Goal: Task Accomplishment & Management: Complete application form

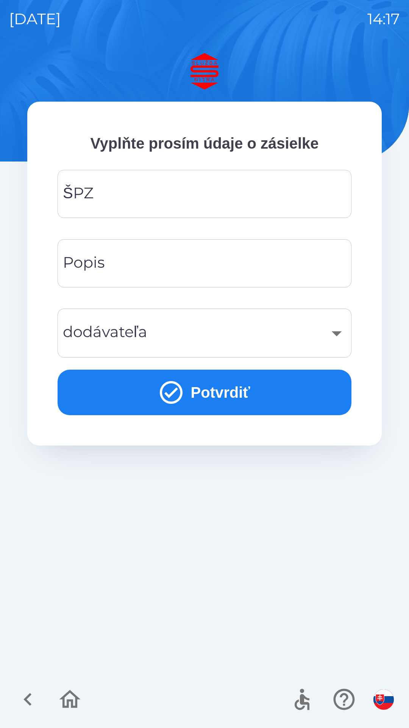
click at [139, 190] on input "ŠPZ" at bounding box center [205, 194] width 276 height 30
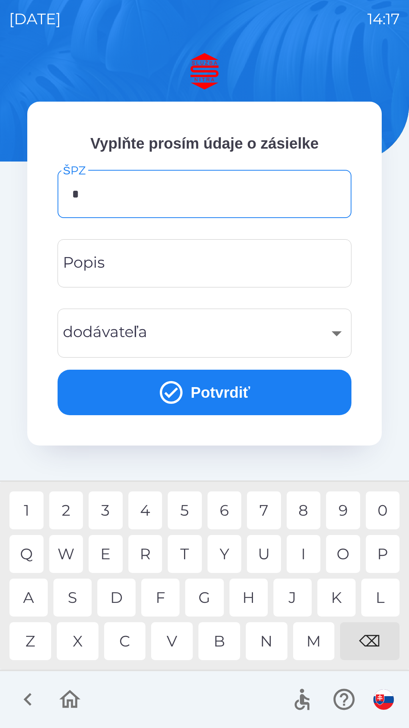
click at [33, 598] on div "A" at bounding box center [28, 597] width 38 height 38
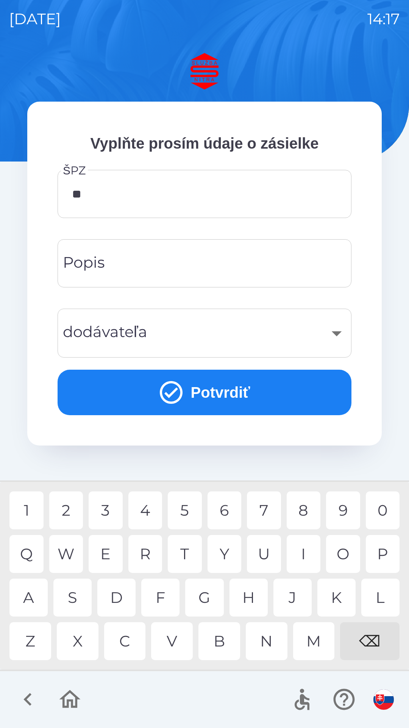
click at [30, 591] on div "A" at bounding box center [28, 597] width 38 height 38
click at [225, 511] on div "6" at bounding box center [225, 510] width 34 height 38
click at [265, 507] on div "7" at bounding box center [264, 510] width 34 height 38
type input "*******"
click at [163, 263] on input "Popis" at bounding box center [205, 263] width 276 height 30
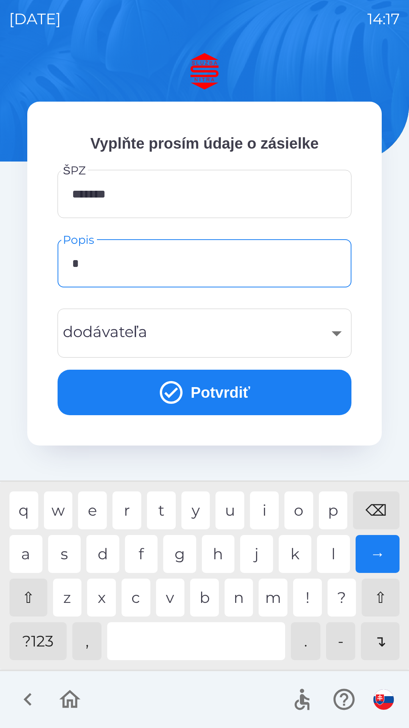
click at [173, 596] on div "v" at bounding box center [170, 597] width 29 height 38
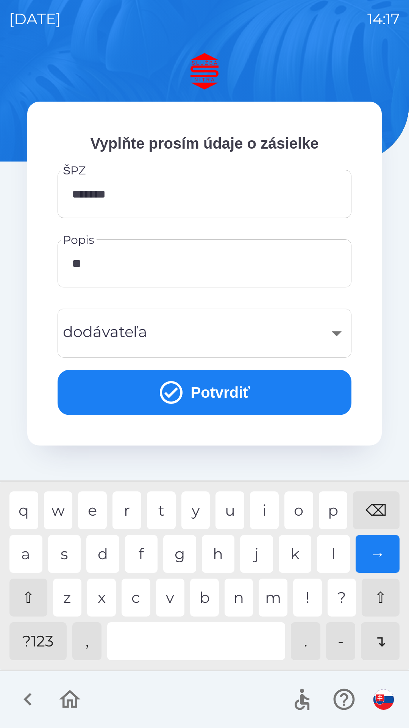
click at [31, 550] on div "a" at bounding box center [25, 554] width 33 height 38
click at [380, 502] on div "⌫" at bounding box center [376, 510] width 47 height 38
type input "*"
click at [376, 502] on div "⌫" at bounding box center [376, 510] width 47 height 38
click at [142, 550] on div "f" at bounding box center [141, 554] width 33 height 38
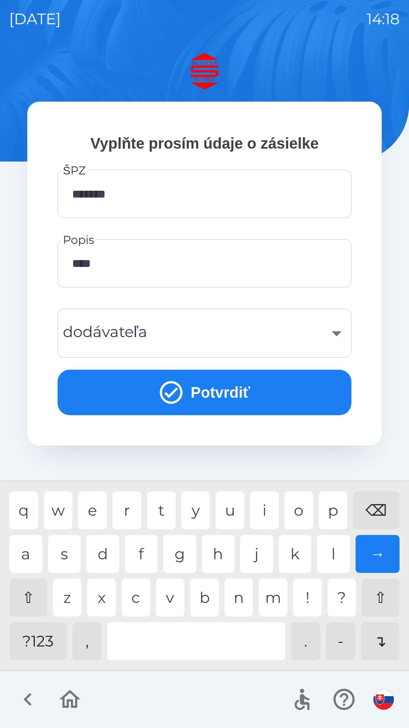
click at [274, 592] on div "m" at bounding box center [273, 597] width 29 height 38
type input "*****"
click at [179, 396] on icon "submit" at bounding box center [171, 392] width 23 height 23
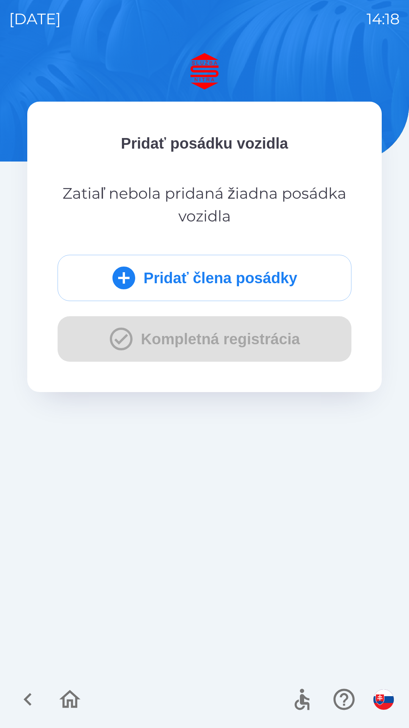
click at [115, 341] on div "Pridať člena posádky Kompletná registrácia" at bounding box center [205, 308] width 294 height 107
click at [24, 698] on icon "button" at bounding box center [27, 698] width 25 height 25
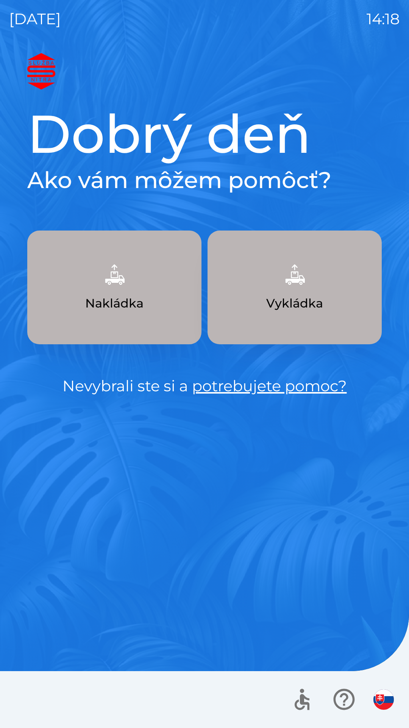
click at [133, 306] on p "Nakládka" at bounding box center [114, 303] width 58 height 18
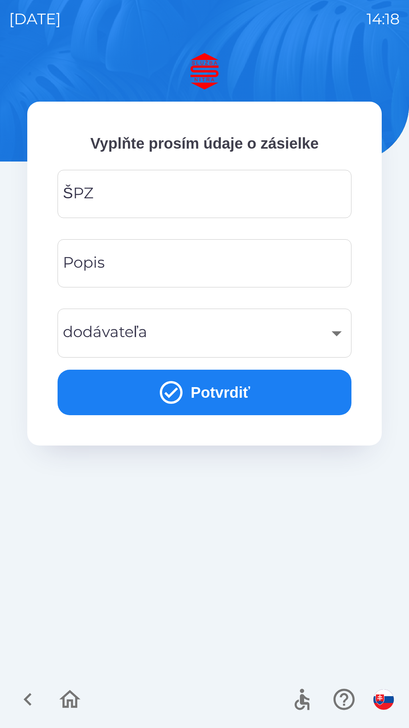
click at [138, 197] on input "ŠPZ" at bounding box center [205, 194] width 276 height 30
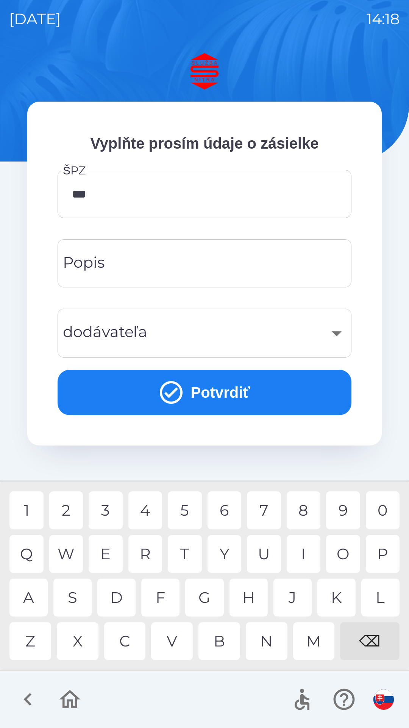
click at [227, 511] on div "6" at bounding box center [225, 510] width 34 height 38
click at [265, 551] on div "U" at bounding box center [264, 554] width 34 height 38
type input "*******"
click at [125, 593] on div "D" at bounding box center [116, 597] width 38 height 38
click at [141, 269] on input "Popis" at bounding box center [205, 263] width 276 height 30
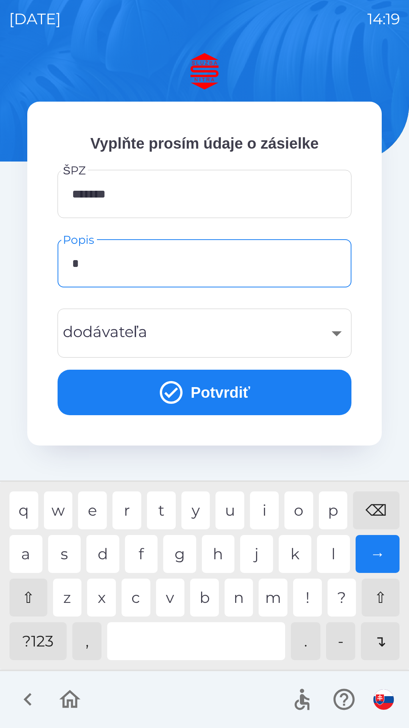
click at [141, 554] on div "f" at bounding box center [141, 554] width 33 height 38
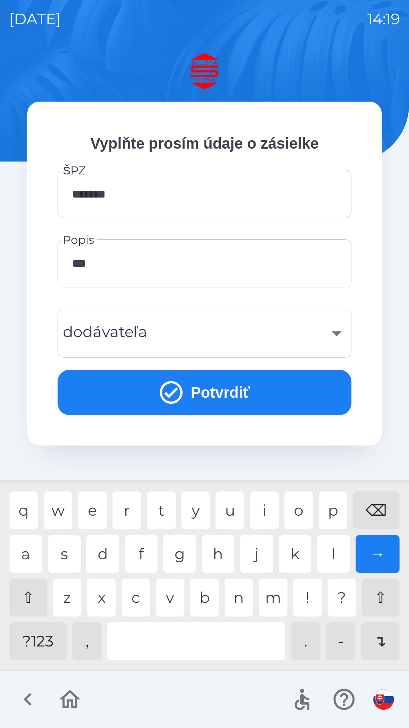
click at [127, 505] on div "r" at bounding box center [127, 510] width 29 height 38
click at [164, 330] on div "​" at bounding box center [205, 333] width 276 height 31
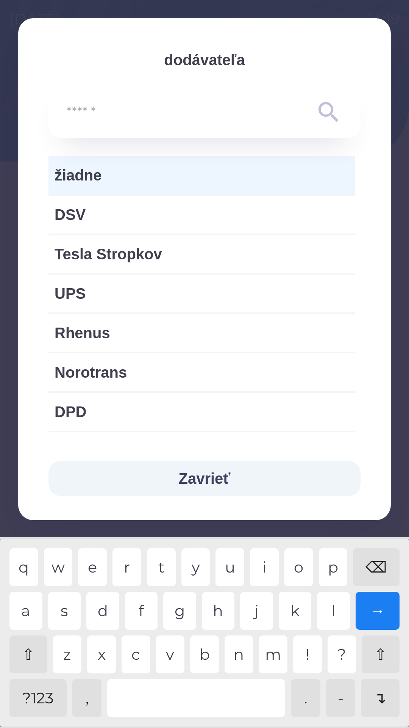
click at [194, 479] on button "Zavrieť" at bounding box center [205, 478] width 312 height 35
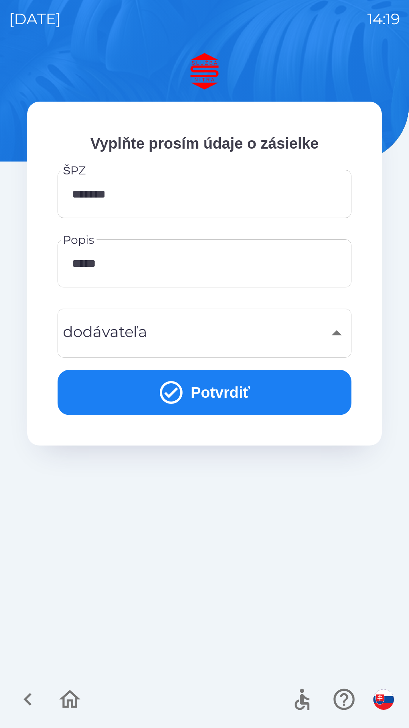
click at [122, 266] on input "*****" at bounding box center [205, 263] width 276 height 30
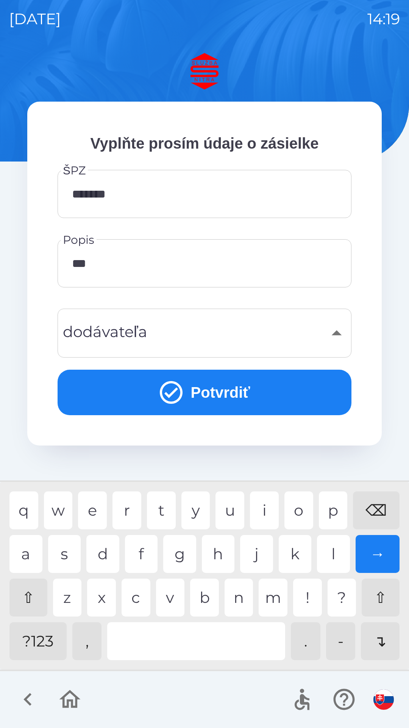
click at [372, 507] on div "⌫" at bounding box center [376, 510] width 47 height 38
type input "*"
click at [380, 507] on div "⌫" at bounding box center [376, 510] width 47 height 38
click at [380, 508] on div "⌫" at bounding box center [376, 510] width 47 height 38
click at [379, 511] on div "⌫" at bounding box center [376, 510] width 47 height 38
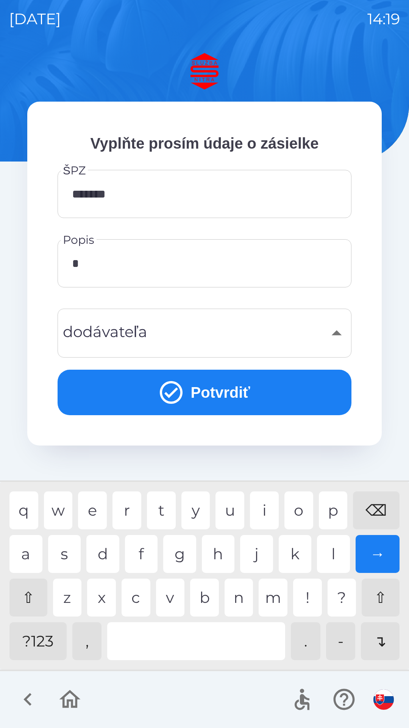
click at [238, 597] on div "n" at bounding box center [239, 597] width 29 height 38
click at [31, 554] on div "a" at bounding box center [25, 554] width 33 height 38
click at [331, 547] on div "l" at bounding box center [333, 554] width 33 height 38
click at [299, 552] on div "k" at bounding box center [295, 554] width 33 height 38
click at [26, 554] on div "a" at bounding box center [25, 554] width 33 height 38
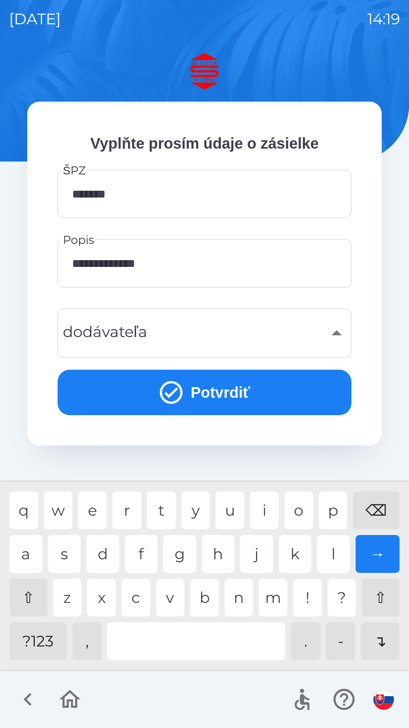
type input "**********"
click at [197, 509] on div "y" at bounding box center [196, 510] width 29 height 38
click at [151, 333] on div "​" at bounding box center [205, 333] width 276 height 31
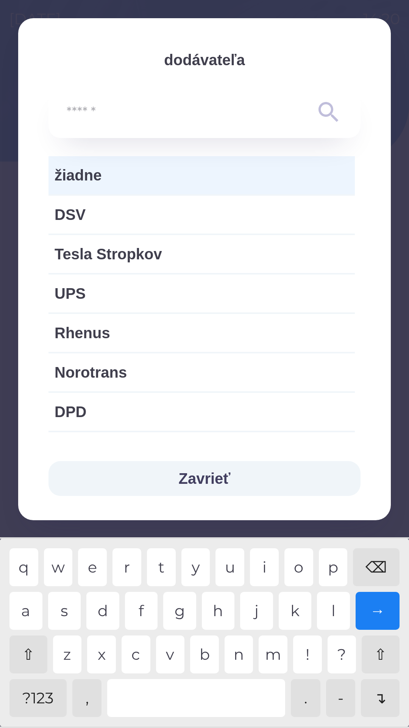
click at [123, 177] on span "žiadne" at bounding box center [202, 175] width 294 height 23
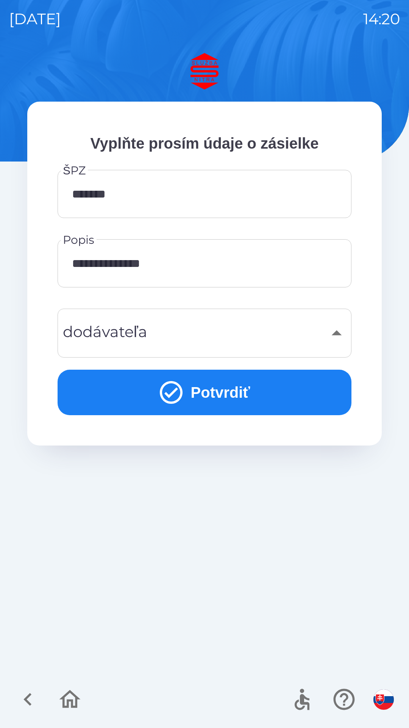
click at [218, 389] on button "Potvrdiť" at bounding box center [205, 392] width 294 height 45
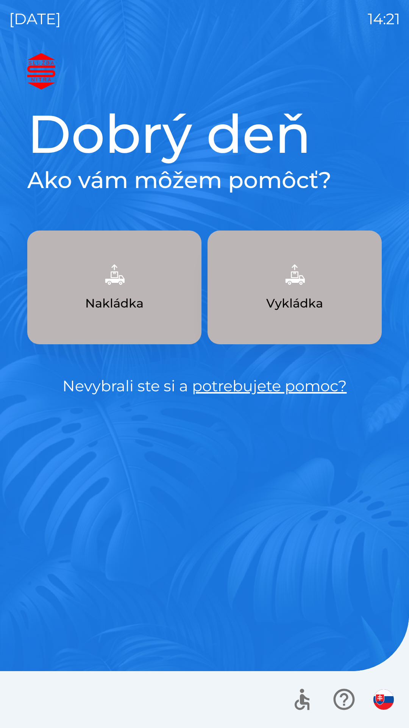
click at [111, 293] on button "Nakládka" at bounding box center [114, 287] width 174 height 114
click at [108, 284] on img "button" at bounding box center [114, 274] width 33 height 33
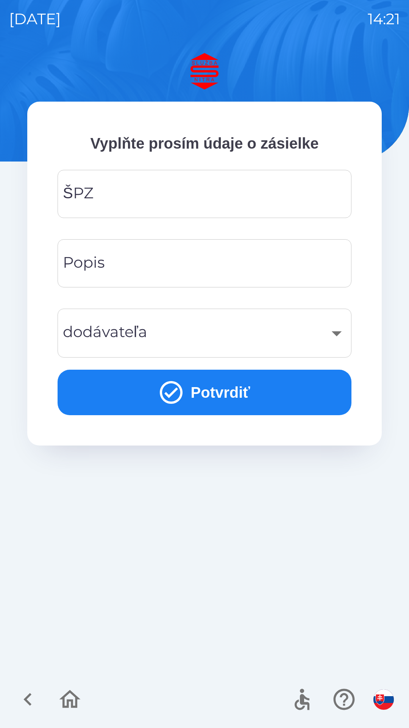
click at [138, 194] on input "ŠPZ" at bounding box center [205, 194] width 276 height 30
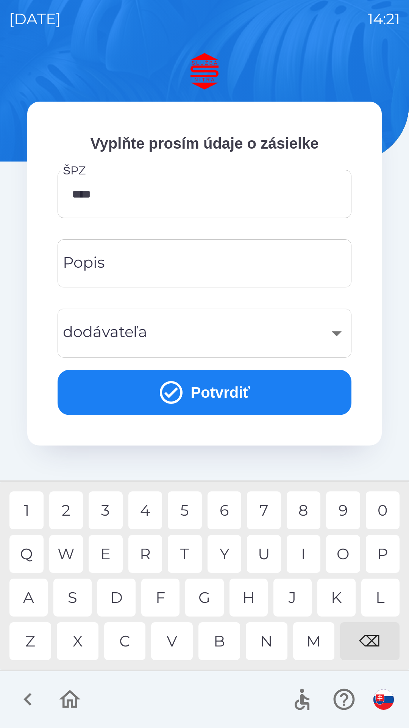
click at [305, 509] on div "8" at bounding box center [304, 510] width 34 height 38
click at [264, 548] on div "U" at bounding box center [264, 554] width 34 height 38
type input "*******"
click at [143, 266] on input "Popis" at bounding box center [205, 263] width 276 height 30
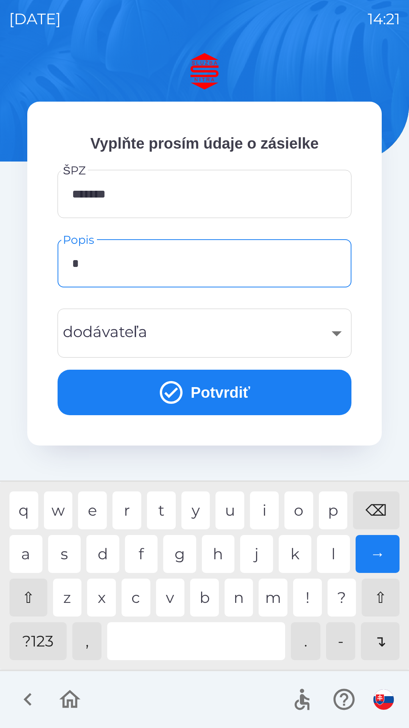
click at [241, 599] on div "n" at bounding box center [239, 597] width 29 height 38
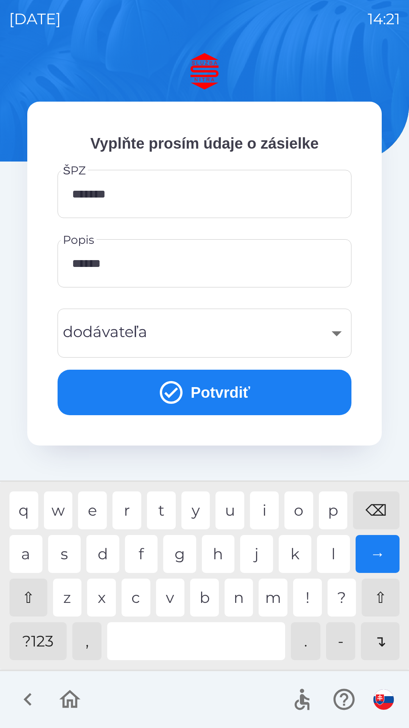
click at [100, 546] on div "d" at bounding box center [102, 554] width 33 height 38
type input "********"
click at [148, 337] on div "​" at bounding box center [205, 333] width 276 height 31
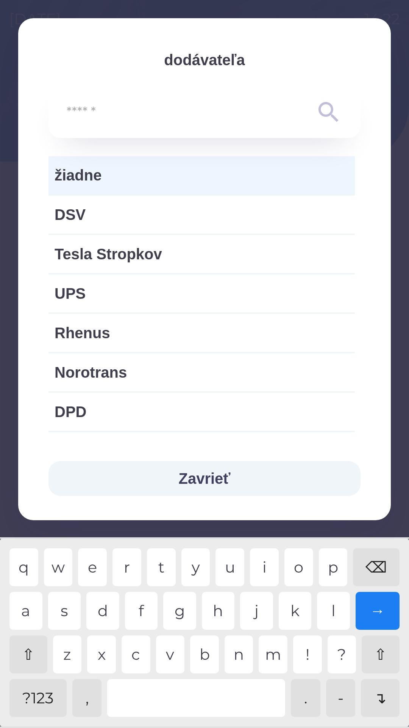
click at [189, 484] on button "Zavrieť" at bounding box center [205, 478] width 312 height 35
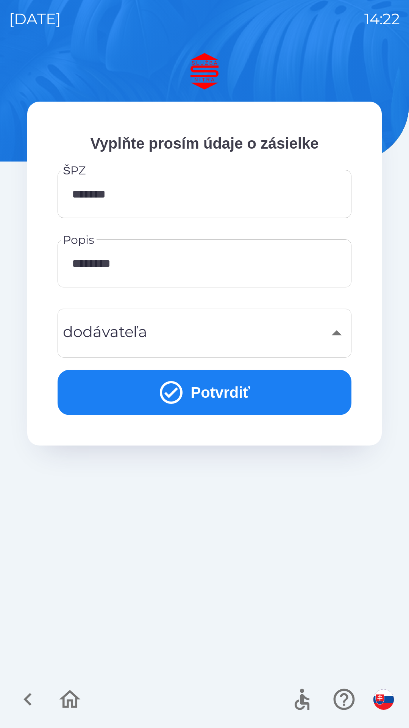
click at [182, 398] on icon "submit" at bounding box center [171, 392] width 27 height 27
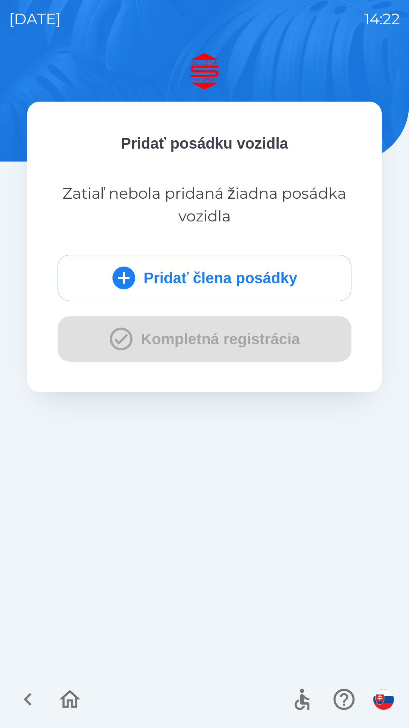
click at [122, 287] on icon "submit" at bounding box center [124, 277] width 23 height 23
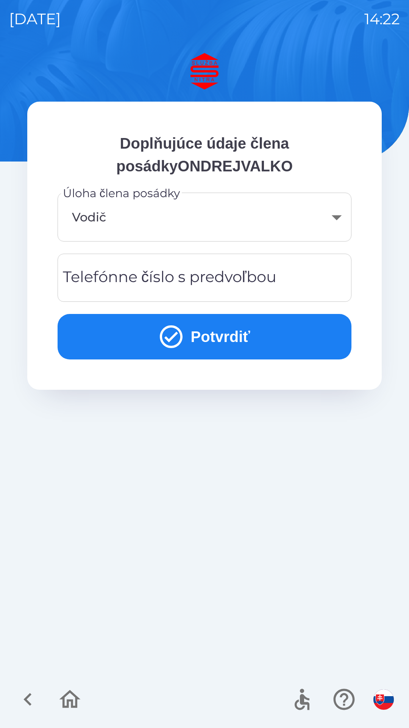
click at [148, 222] on body "[DATE] 14:22 Doplňujúce údaje člena posádkyONDREJVALKO Úloha člena posádky Vodi…" at bounding box center [204, 364] width 409 height 728
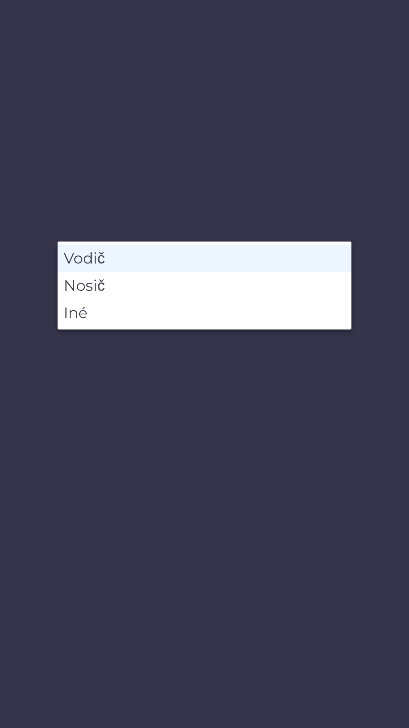
click at [125, 256] on li "Vodič" at bounding box center [205, 257] width 294 height 27
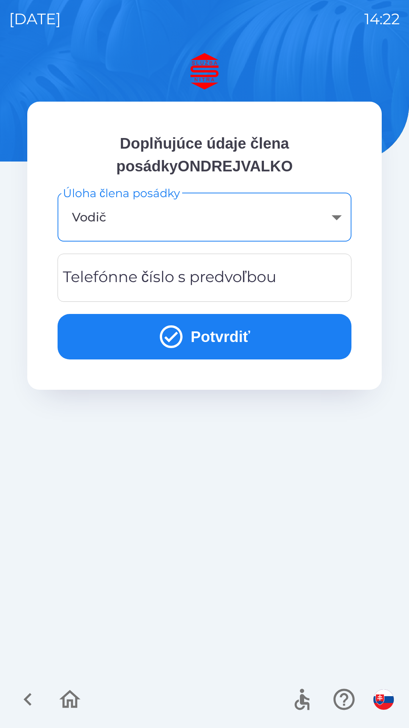
click at [184, 275] on div "Telefónne číslo s predvoľbou Telefónne číslo s predvoľbou" at bounding box center [205, 278] width 294 height 48
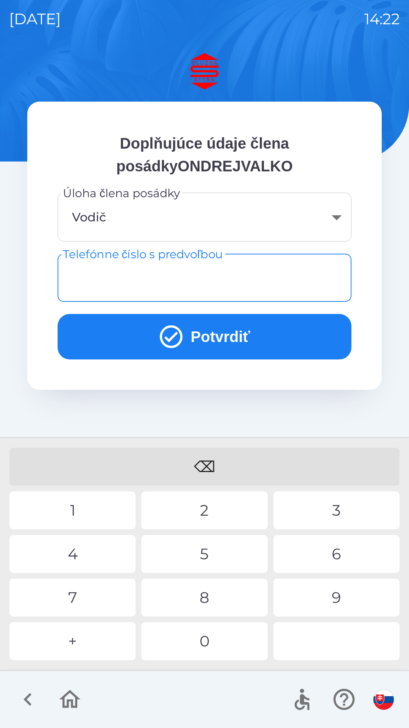
click at [129, 217] on body "[DATE] 14:22 Doplňujúce údaje člena posádkyONDREJVALKO Úloha člena posádky Vodi…" at bounding box center [204, 364] width 409 height 728
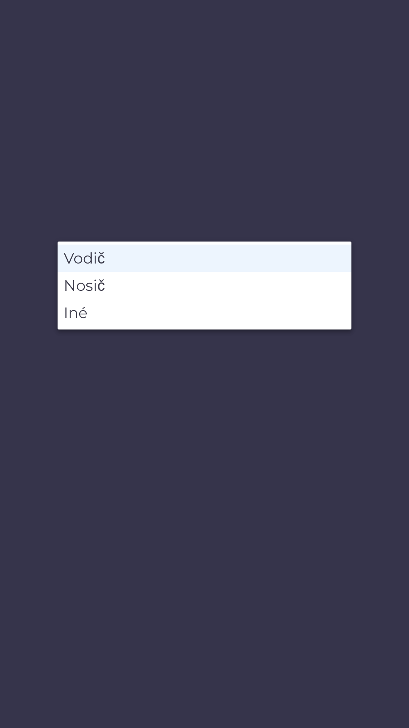
click at [138, 263] on li "Vodič" at bounding box center [205, 257] width 294 height 27
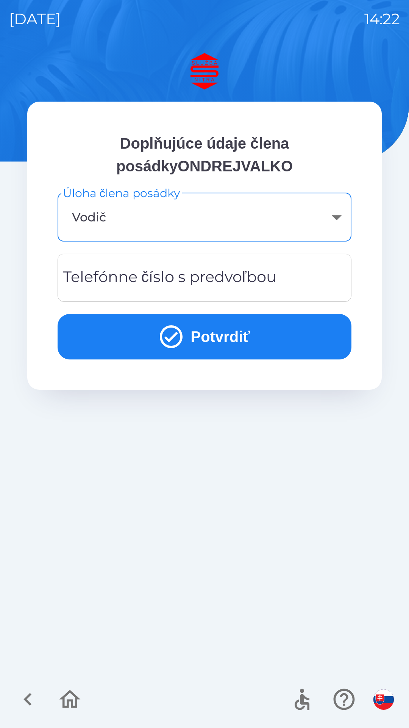
click at [132, 277] on div "Telefónne číslo s predvoľbou Telefónne číslo s predvoľbou" at bounding box center [205, 278] width 294 height 48
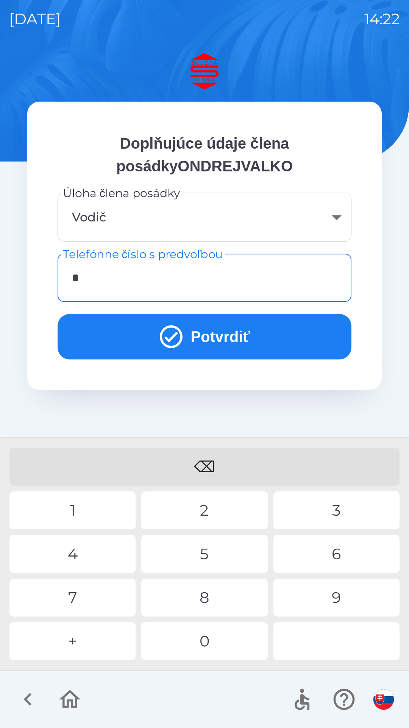
click at [207, 638] on div "0" at bounding box center [204, 641] width 126 height 38
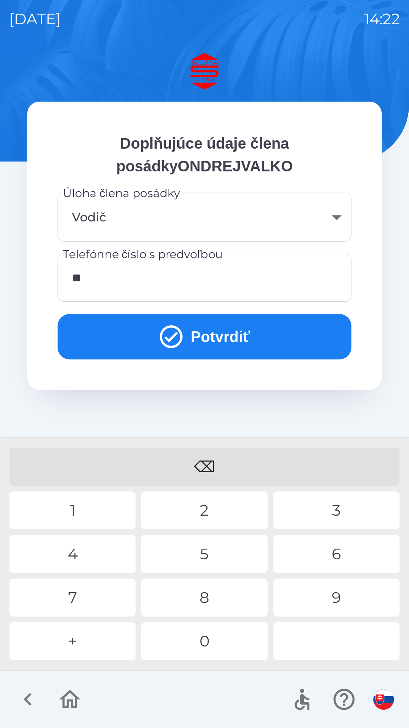
click at [205, 640] on div "0" at bounding box center [204, 641] width 126 height 38
click at [80, 558] on div "4" at bounding box center [72, 554] width 126 height 38
click at [82, 508] on div "1" at bounding box center [72, 510] width 126 height 38
click at [342, 594] on div "9" at bounding box center [337, 597] width 126 height 38
click at [78, 510] on div "1" at bounding box center [72, 510] width 126 height 38
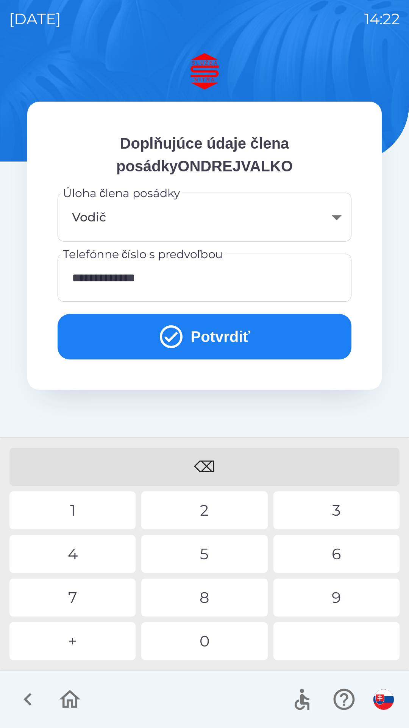
type input "**********"
click at [219, 340] on button "Potvrdiť" at bounding box center [205, 336] width 294 height 45
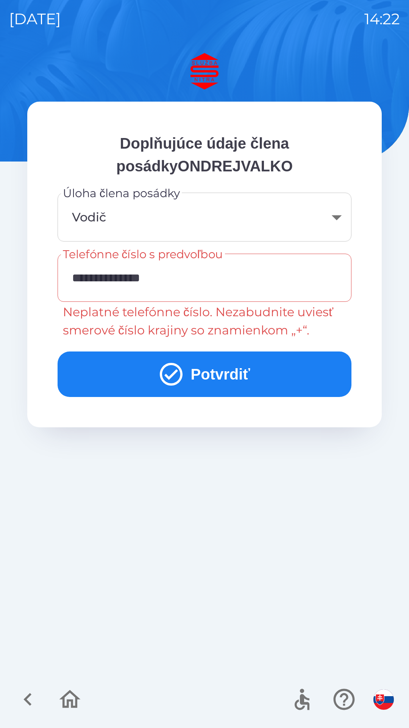
click at [87, 279] on input "**********" at bounding box center [205, 278] width 276 height 30
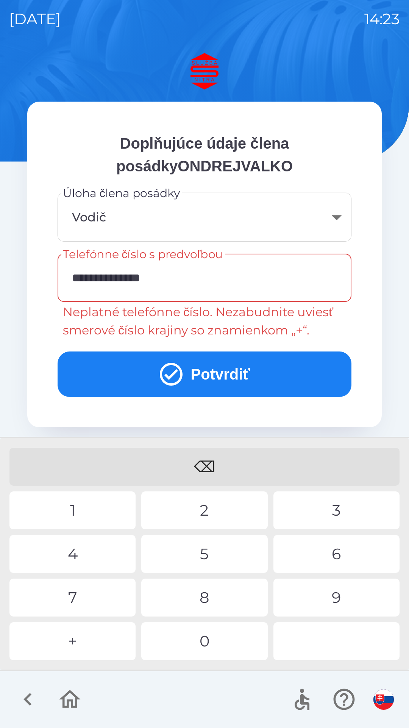
click at [31, 706] on icon "button" at bounding box center [27, 698] width 25 height 25
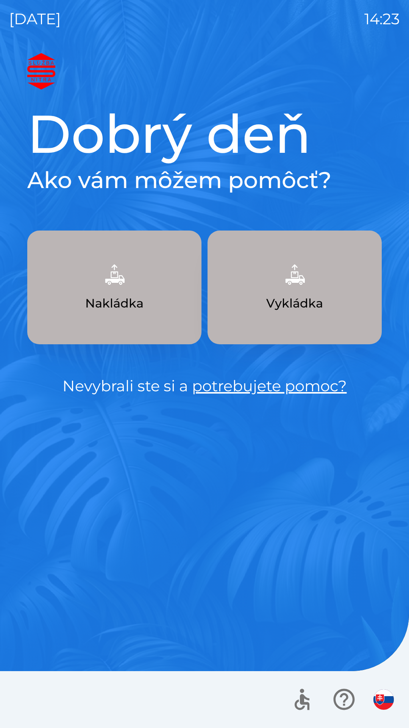
click at [164, 313] on button "Nakládka" at bounding box center [114, 287] width 174 height 114
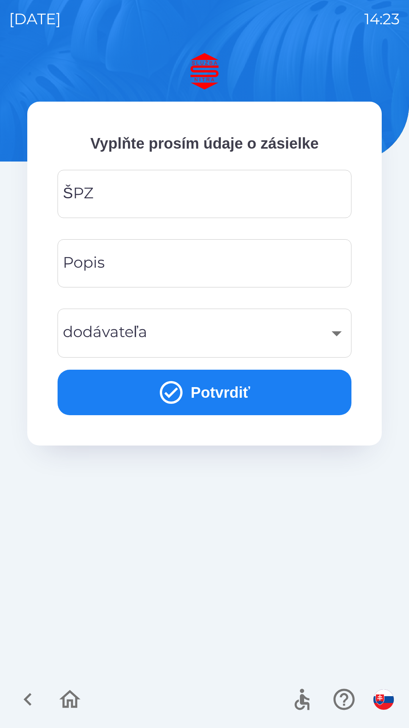
click at [153, 197] on input "ŠPZ" at bounding box center [205, 194] width 276 height 30
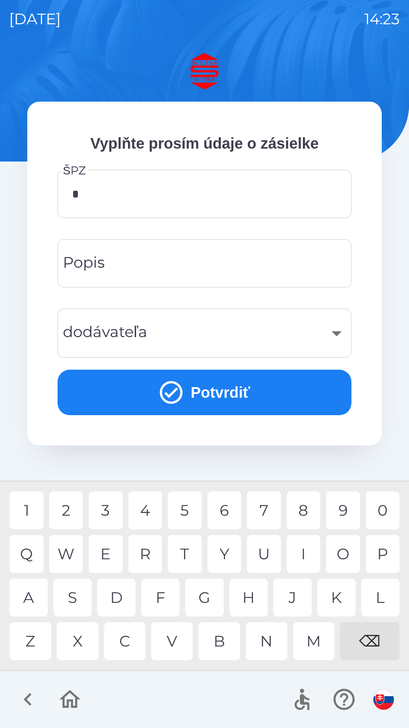
type input "**"
